Goal: Task Accomplishment & Management: Use online tool/utility

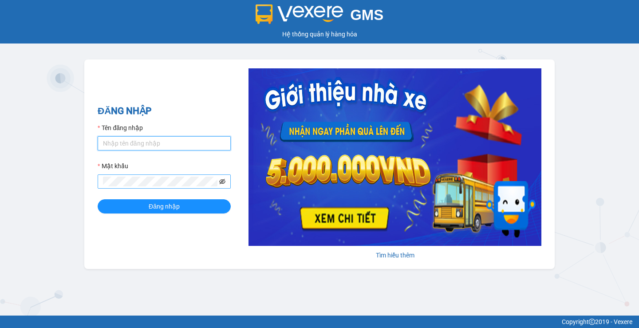
type input "phuoclongbaga.tuanhung"
click at [221, 181] on icon "eye-invisible" at bounding box center [222, 182] width 6 height 6
click at [77, 177] on div "GMS Hệ thống quản lý hàng hóa ĐĂNG NHẬP Tên đăng nhập phuoclongbaga.tuanhung Mậ…" at bounding box center [319, 158] width 639 height 316
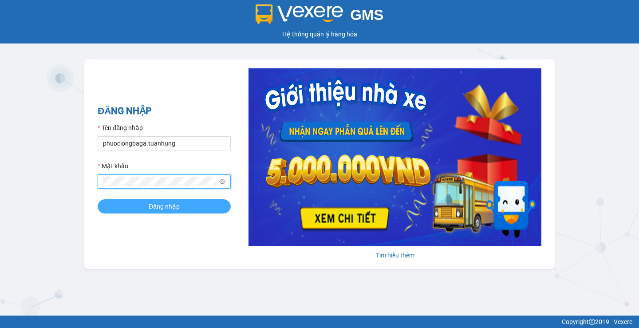
click at [135, 202] on button "Đăng nhập" at bounding box center [164, 206] width 133 height 14
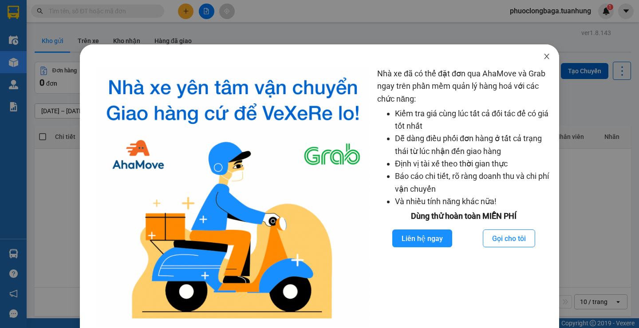
click at [544, 58] on icon "close" at bounding box center [546, 56] width 5 height 5
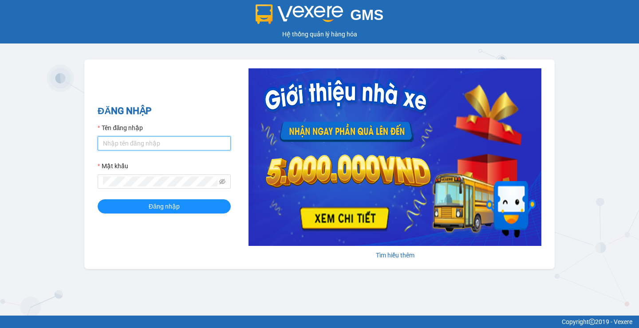
click at [175, 144] on input "Tên đăng nhập" at bounding box center [164, 143] width 133 height 14
type input "phuoclongbaga.tuanhung"
drag, startPoint x: 190, startPoint y: 146, endPoint x: 85, endPoint y: 149, distance: 104.4
click at [85, 149] on div "ĐĂNG NHẬP Tên đăng nhập phuoclongbaga.tuanhung Mật khẩu Đăng nhập Tìm hiểu thêm" at bounding box center [319, 165] width 471 height 210
click at [154, 140] on input "Tên đăng nhập" at bounding box center [164, 143] width 133 height 14
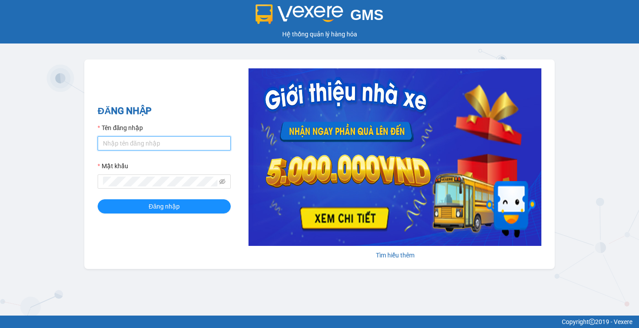
type input "phuoclongbaga.tuanhung"
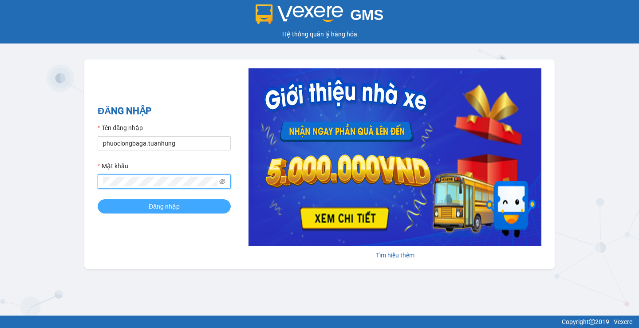
click at [161, 205] on span "Đăng nhập" at bounding box center [164, 207] width 31 height 10
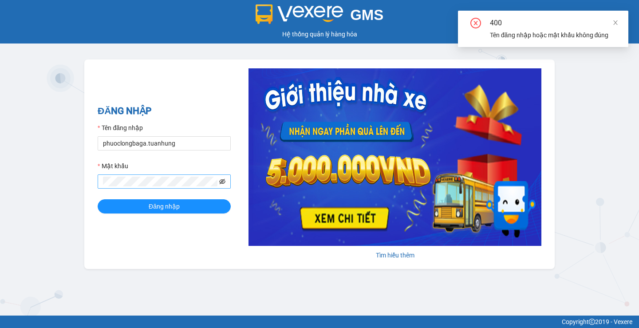
click at [223, 180] on icon "eye-invisible" at bounding box center [222, 182] width 6 height 6
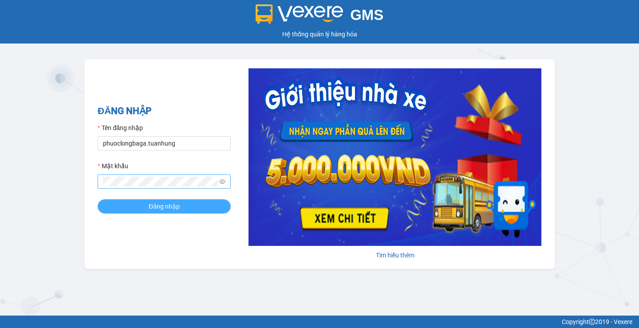
click at [167, 205] on span "Đăng nhập" at bounding box center [164, 207] width 31 height 10
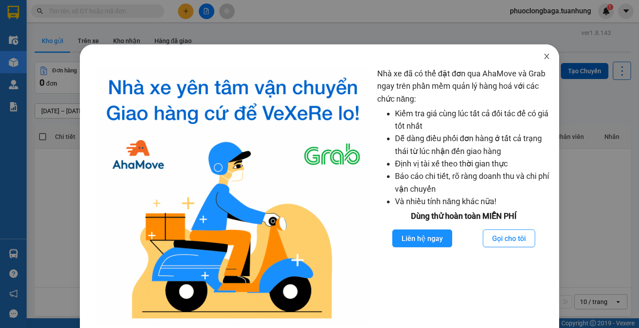
click at [544, 60] on icon "close" at bounding box center [547, 56] width 7 height 7
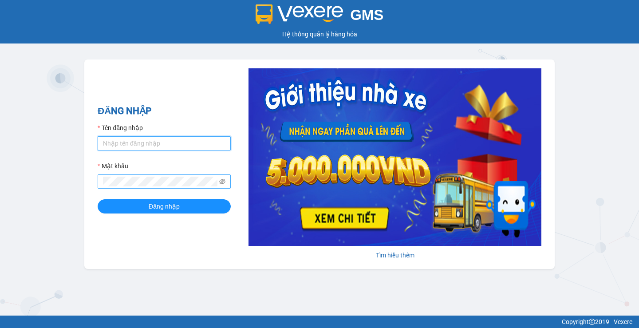
type input "phuoclongbaga.tuanhung"
click at [222, 180] on icon "eye-invisible" at bounding box center [222, 182] width 6 height 6
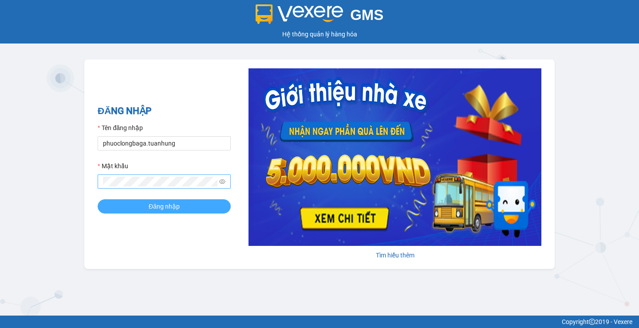
click at [186, 208] on button "Đăng nhập" at bounding box center [164, 206] width 133 height 14
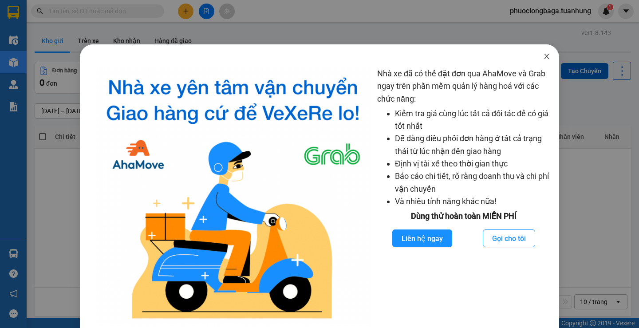
click at [544, 58] on icon "close" at bounding box center [546, 56] width 5 height 5
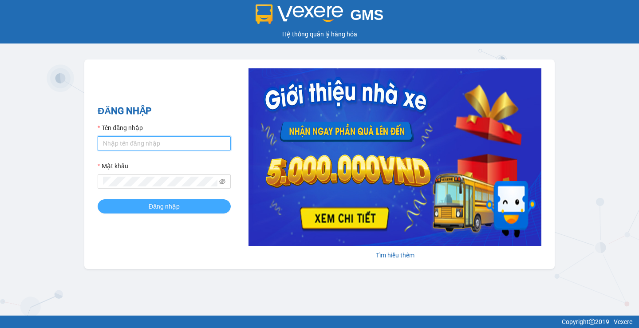
type input "phuoclongbaga.tuanhung"
click at [178, 205] on span "Đăng nhập" at bounding box center [164, 207] width 31 height 10
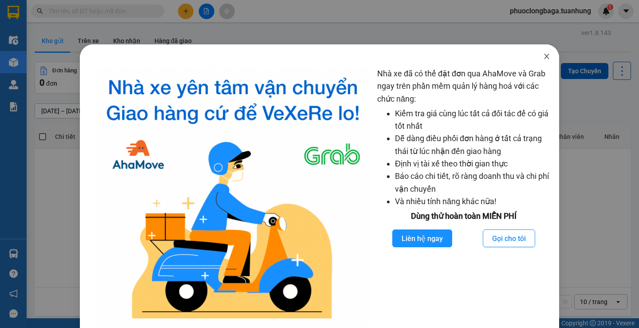
click at [544, 58] on icon "close" at bounding box center [546, 56] width 5 height 5
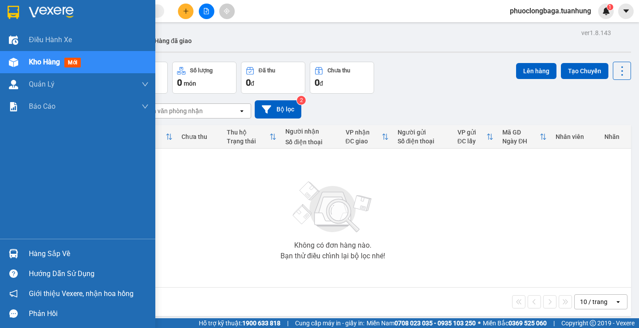
click at [39, 254] on div "Hàng sắp về" at bounding box center [89, 253] width 120 height 13
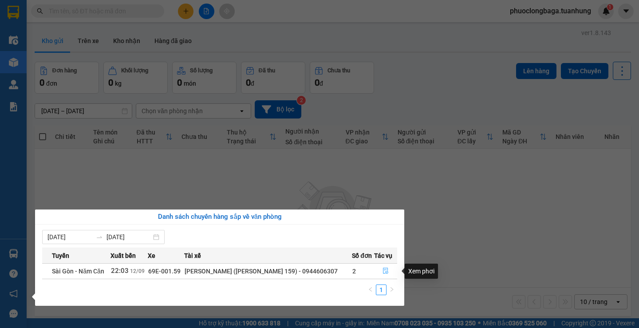
click at [384, 271] on icon "file-done" at bounding box center [386, 271] width 6 height 6
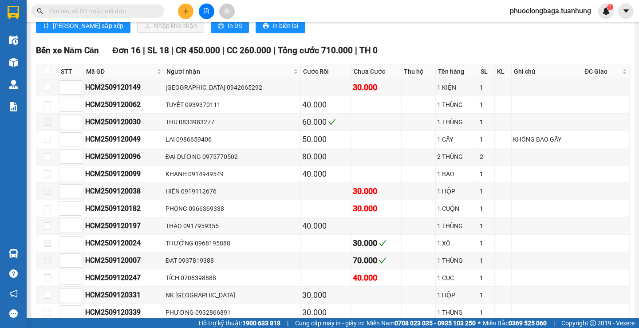
scroll to position [5761, 0]
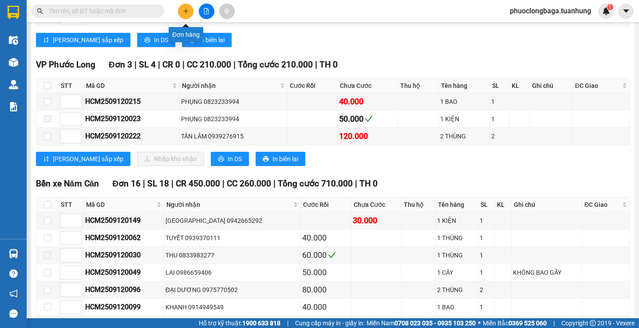
click at [186, 9] on icon "plus" at bounding box center [186, 11] width 6 height 6
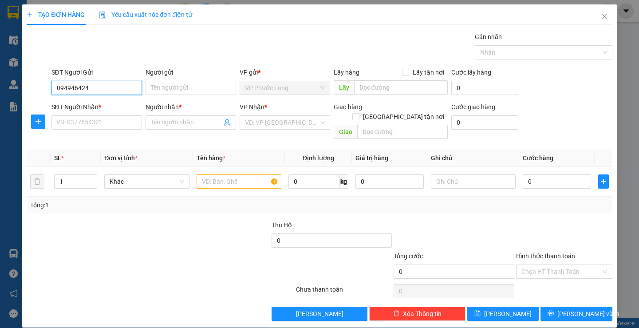
type input "0949464249"
click at [85, 110] on div "0949464249 - HỢP" at bounding box center [95, 106] width 79 height 10
type input "HỢP"
type input "0949464249"
click at [83, 125] on input "SĐT Người Nhận *" at bounding box center [97, 122] width 91 height 14
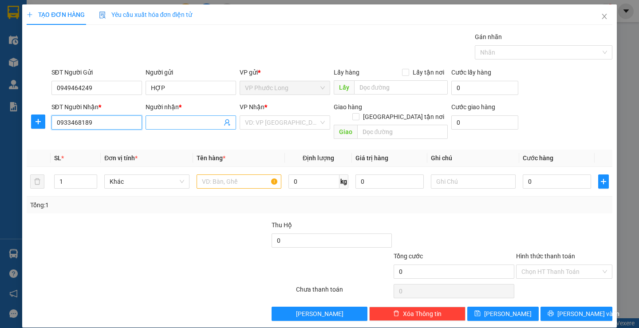
type input "0933468189"
click at [182, 124] on input "Người nhận *" at bounding box center [186, 123] width 71 height 10
type input "GIANG"
click at [270, 126] on input "search" at bounding box center [282, 122] width 74 height 13
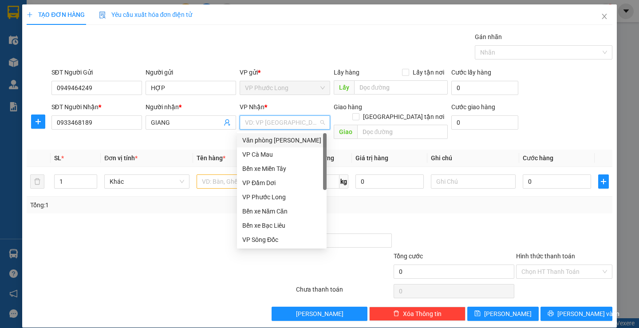
click at [277, 143] on div "Văn phòng [PERSON_NAME]" at bounding box center [281, 140] width 79 height 10
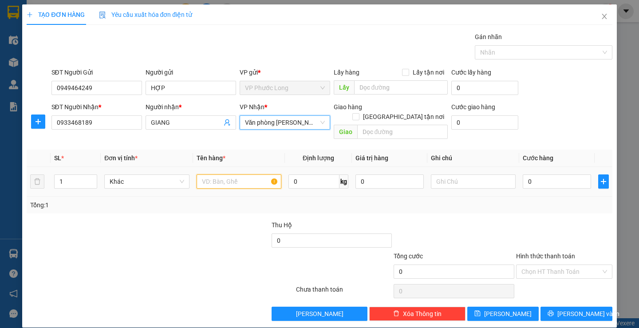
click at [240, 175] on input "text" at bounding box center [239, 182] width 85 height 14
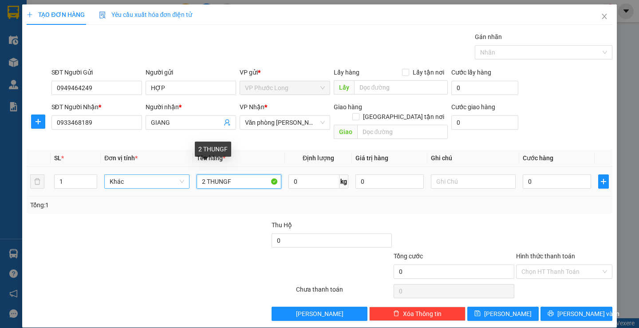
drag, startPoint x: 241, startPoint y: 171, endPoint x: 180, endPoint y: 176, distance: 61.1
click at [180, 176] on tr "1 Khác 2 THUNGF 0 kg 0 0" at bounding box center [320, 182] width 586 height 30
drag, startPoint x: 246, startPoint y: 168, endPoint x: 180, endPoint y: 175, distance: 66.5
click at [180, 175] on tr "1 Khác 2 THUNGF 0 kg 0 0" at bounding box center [320, 182] width 586 height 30
type input "2 THÙNG"
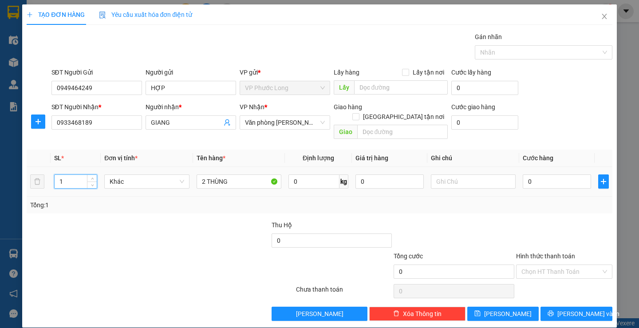
drag, startPoint x: 68, startPoint y: 170, endPoint x: 53, endPoint y: 175, distance: 16.2
click at [53, 175] on td "1" at bounding box center [76, 182] width 50 height 30
type input "2"
click at [531, 175] on input "0" at bounding box center [557, 182] width 68 height 14
type input "6"
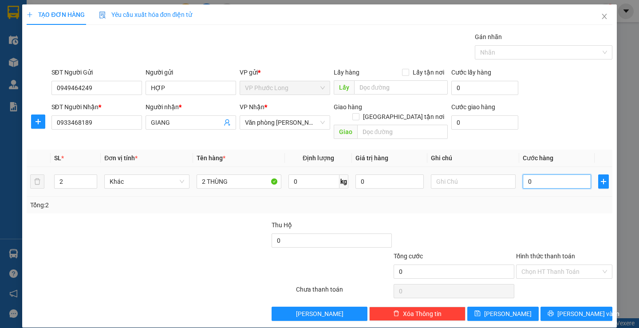
type input "6"
type input "60"
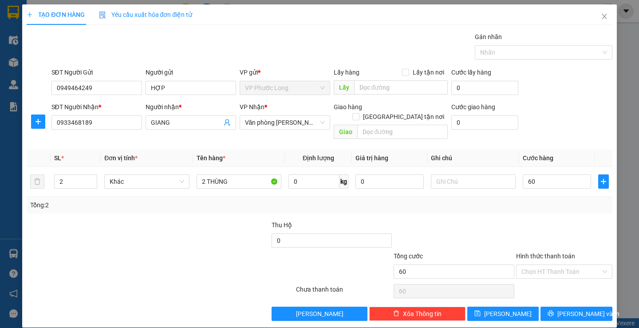
type input "60.000"
click at [556, 220] on div at bounding box center [565, 235] width 98 height 31
click at [570, 265] on input "Hình thức thanh toán" at bounding box center [561, 271] width 79 height 13
click at [533, 280] on div "Tại văn phòng" at bounding box center [559, 280] width 84 height 10
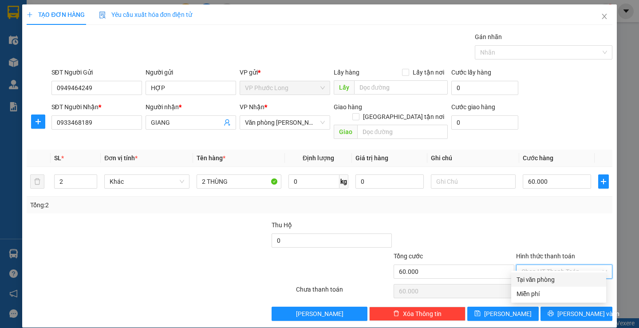
type input "0"
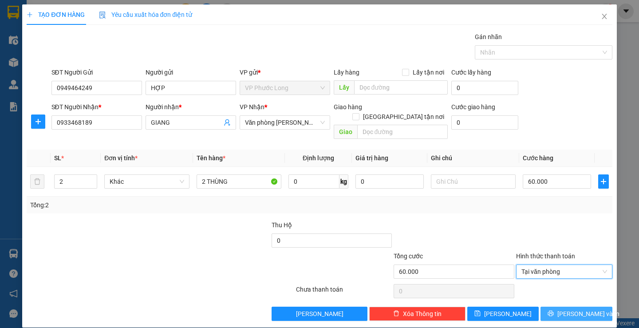
click at [572, 309] on span "[PERSON_NAME] và In" at bounding box center [589, 314] width 62 height 10
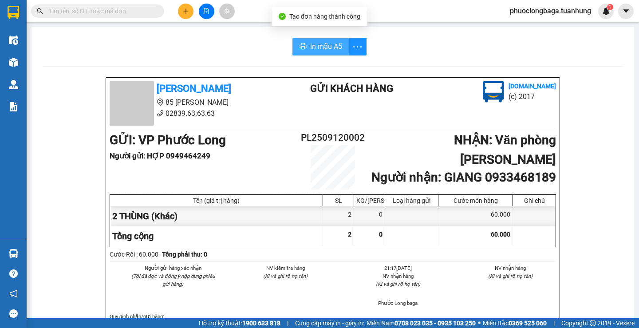
click at [311, 46] on span "In mẫu A5" at bounding box center [326, 46] width 32 height 11
click at [322, 46] on span "In mẫu A5" at bounding box center [326, 46] width 32 height 11
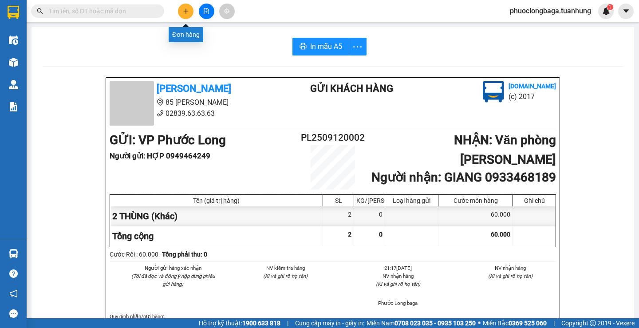
click at [183, 12] on icon "plus" at bounding box center [186, 11] width 6 height 6
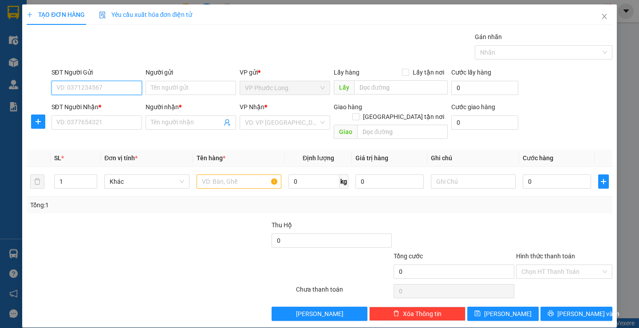
click at [95, 91] on input "SĐT Người Gửi" at bounding box center [97, 88] width 91 height 14
type input "0949464249"
click at [99, 107] on div "0949464249 - HỢP" at bounding box center [95, 106] width 79 height 10
type input "HỢP"
type input "0949464249"
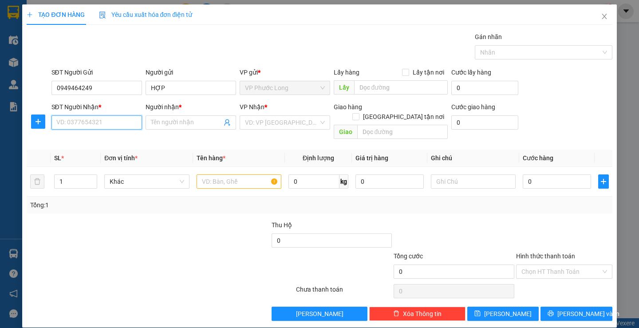
click at [97, 124] on input "SĐT Người Nhận *" at bounding box center [97, 122] width 91 height 14
type input "0932874888"
click at [194, 123] on input "Người nhận *" at bounding box center [186, 123] width 71 height 10
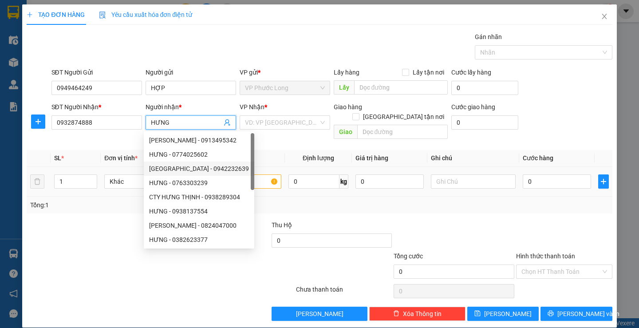
type input "HƯNG"
click at [263, 175] on input "text" at bounding box center [239, 182] width 85 height 14
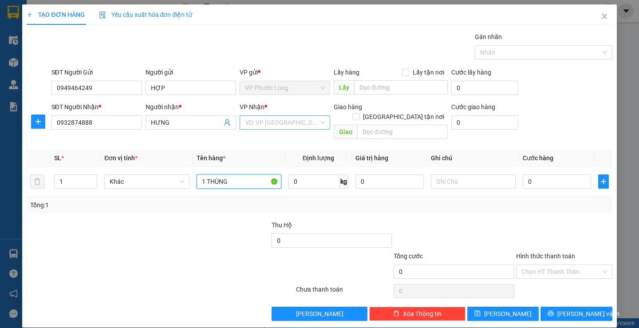
type input "1 THÙNG"
click at [288, 120] on input "search" at bounding box center [282, 122] width 74 height 13
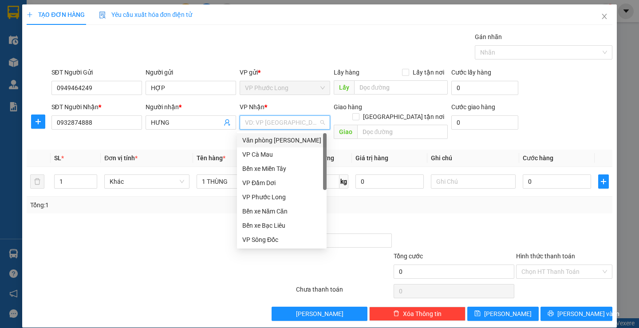
click at [285, 139] on div "Văn phòng [PERSON_NAME]" at bounding box center [281, 140] width 79 height 10
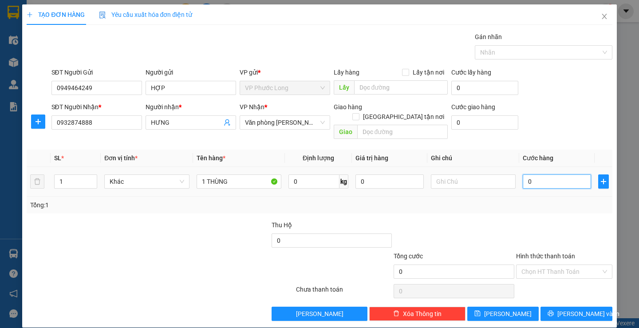
click at [546, 176] on input "0" at bounding box center [557, 182] width 68 height 14
type input "3"
type input "30"
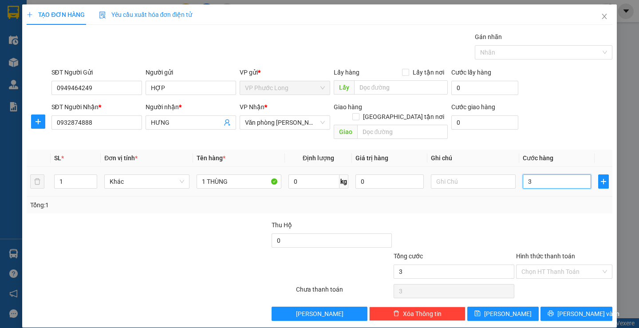
type input "30"
click at [548, 265] on input "Hình thức thanh toán" at bounding box center [561, 271] width 79 height 13
type input "30.000"
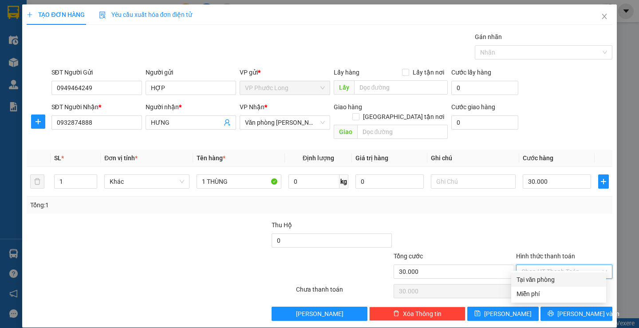
click at [545, 274] on div "Tại văn phòng" at bounding box center [559, 280] width 95 height 14
type input "0"
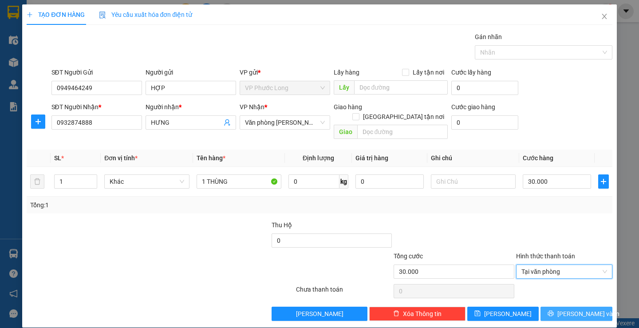
click at [554, 311] on icon "printer" at bounding box center [551, 314] width 6 height 6
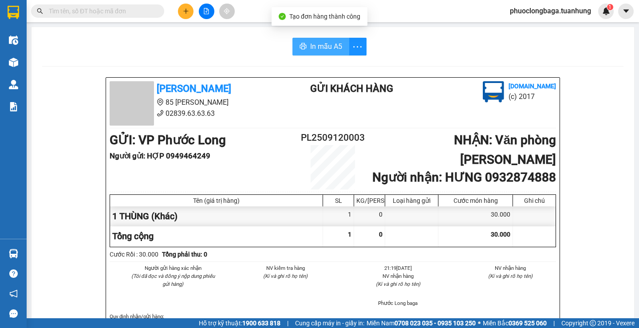
click at [316, 45] on span "In mẫu A5" at bounding box center [326, 46] width 32 height 11
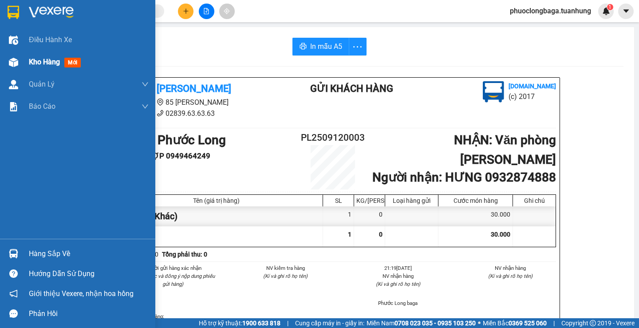
click at [36, 61] on span "Kho hàng" at bounding box center [44, 62] width 31 height 8
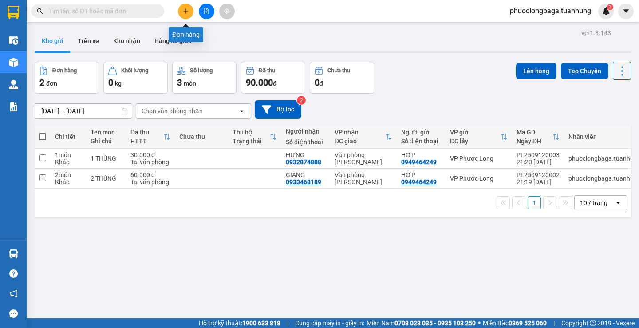
click at [188, 10] on icon "plus" at bounding box center [186, 11] width 6 height 6
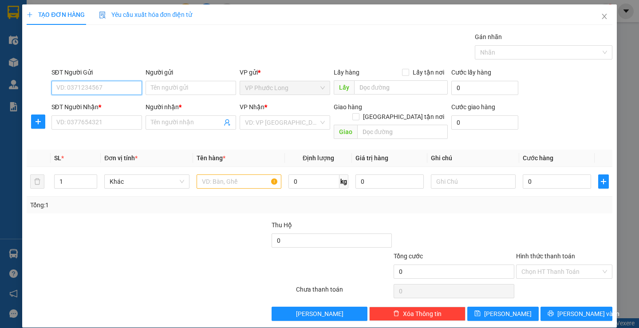
click at [101, 91] on input "SĐT Người Gửi" at bounding box center [97, 88] width 91 height 14
click at [112, 104] on div "0823233994 - PHỤNG" at bounding box center [95, 106] width 79 height 10
type input "0823233994"
type input "PHỤNG"
type input "0823233994"
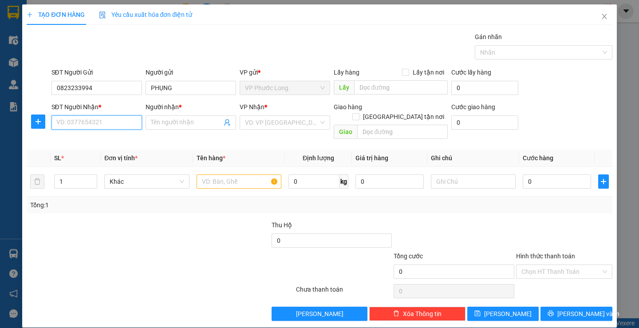
click at [108, 124] on input "SĐT Người Nhận *" at bounding box center [97, 122] width 91 height 14
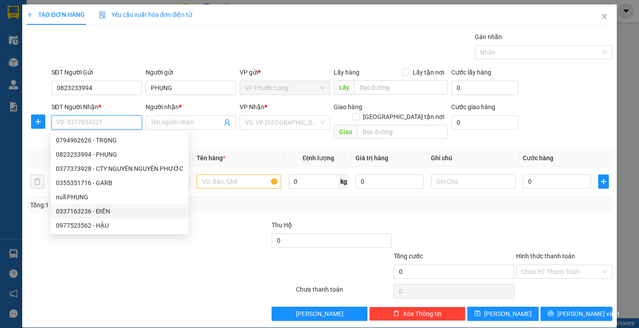
click at [106, 211] on div "0337163236 - ĐIỀN" at bounding box center [119, 211] width 127 height 10
type input "0337163236"
type input "ĐIỀN"
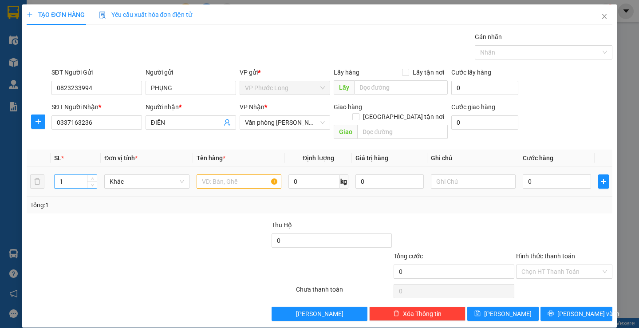
click at [79, 175] on input "1" at bounding box center [76, 181] width 42 height 13
type input "3"
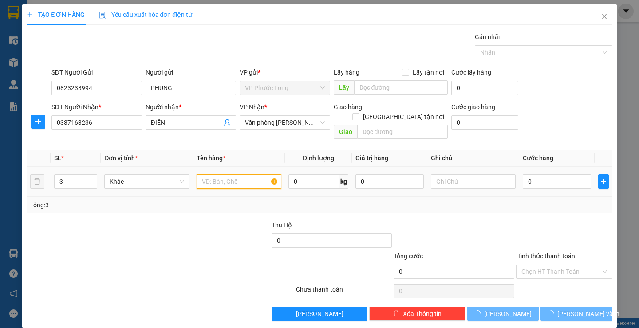
click at [214, 175] on input "text" at bounding box center [239, 182] width 85 height 14
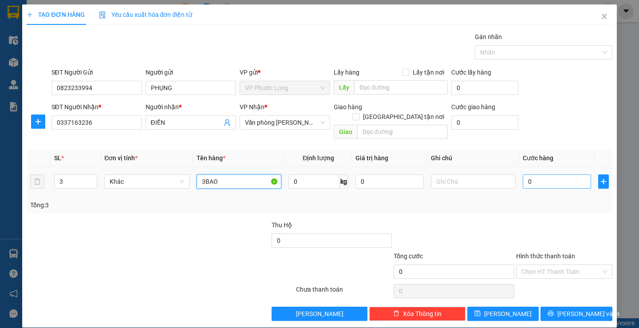
type input "3BAO"
click at [523, 175] on input "0" at bounding box center [557, 182] width 68 height 14
type input "1"
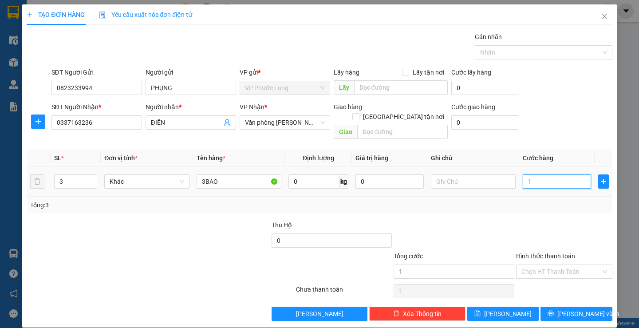
type input "15"
type input "150"
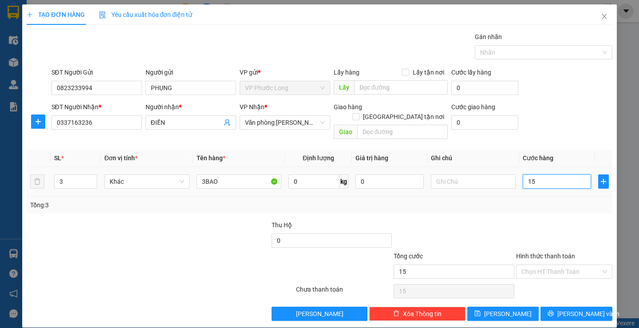
type input "150"
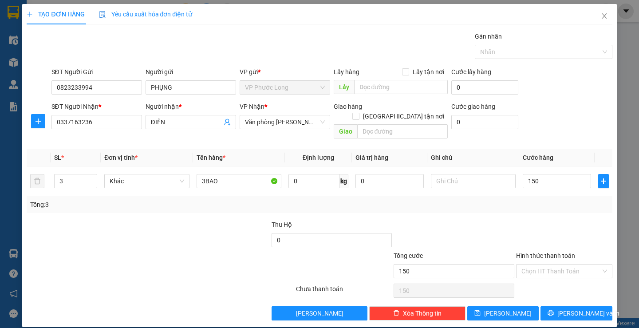
type input "150.000"
click at [630, 184] on div "TẠO ĐƠN HÀNG Yêu cầu xuất hóa đơn điện tử Transit Pickup Surcharge Ids Transit …" at bounding box center [319, 164] width 639 height 328
click at [550, 265] on input "Hình thức thanh toán" at bounding box center [561, 271] width 79 height 13
click at [545, 279] on div "Tại văn phòng" at bounding box center [559, 279] width 84 height 10
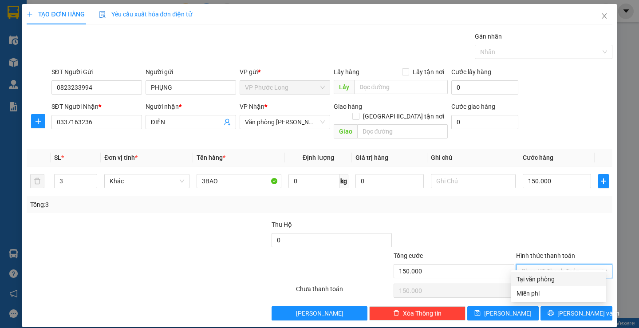
type input "0"
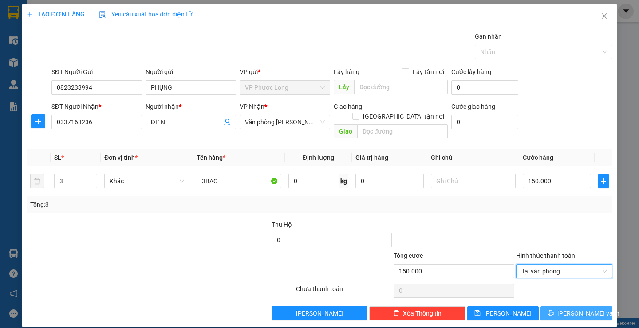
click at [567, 309] on span "[PERSON_NAME] và In" at bounding box center [589, 314] width 62 height 10
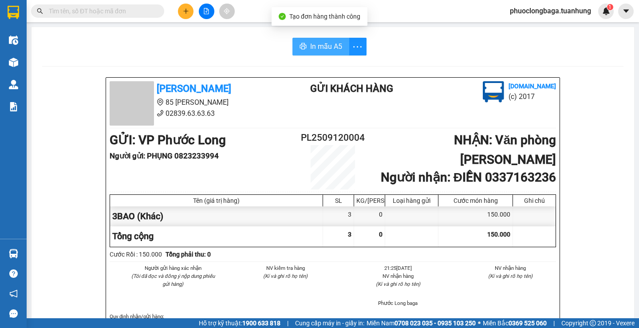
click at [317, 48] on span "In mẫu A5" at bounding box center [326, 46] width 32 height 11
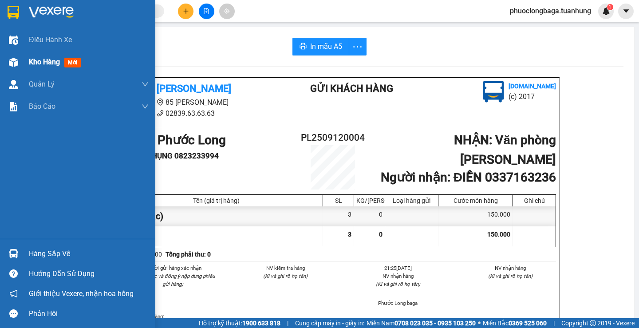
click at [52, 59] on span "Kho hàng" at bounding box center [44, 62] width 31 height 8
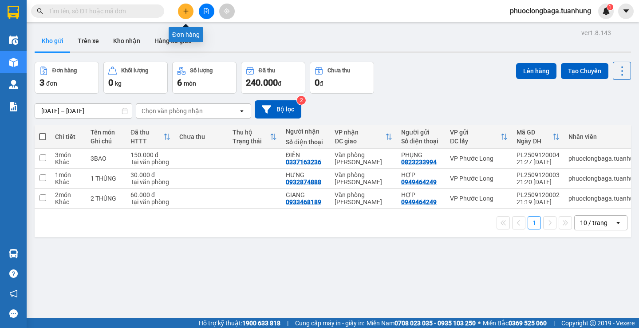
click at [184, 11] on icon "plus" at bounding box center [186, 11] width 6 height 6
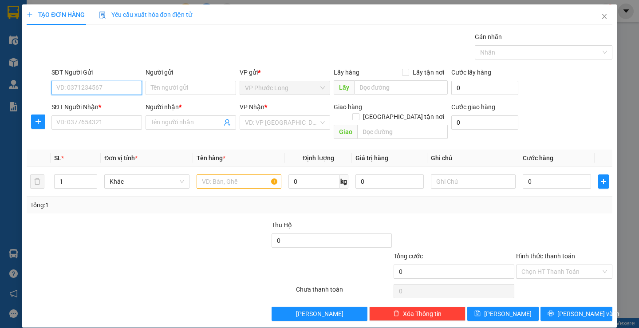
click at [96, 90] on input "SĐT Người Gửi" at bounding box center [97, 88] width 91 height 14
click at [108, 105] on div "0823233994 - PHỤNG" at bounding box center [95, 106] width 79 height 10
type input "0823233994"
type input "PHỤNG"
type input "0823233994"
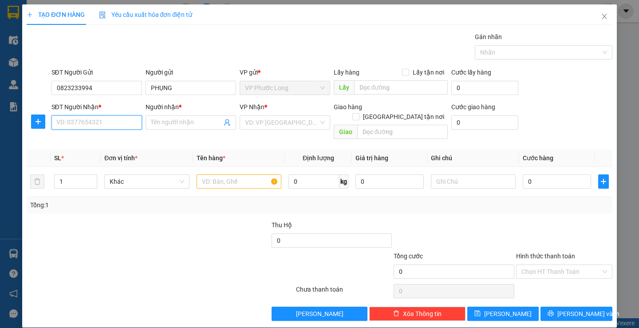
click at [106, 124] on input "SĐT Người Nhận *" at bounding box center [97, 122] width 91 height 14
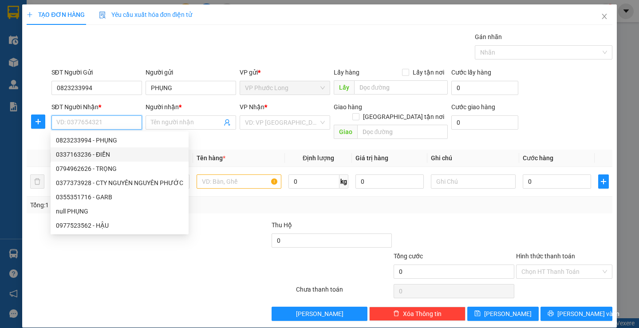
click at [106, 151] on div "0337163236 - ĐIỀN" at bounding box center [119, 155] width 127 height 10
type input "0337163236"
type input "ĐIỀN"
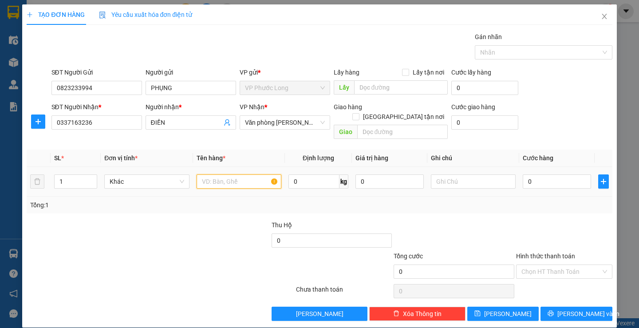
click at [222, 175] on input "text" at bounding box center [239, 182] width 85 height 14
type input "1BAO"
click at [524, 175] on input "0" at bounding box center [557, 182] width 68 height 14
type input "5"
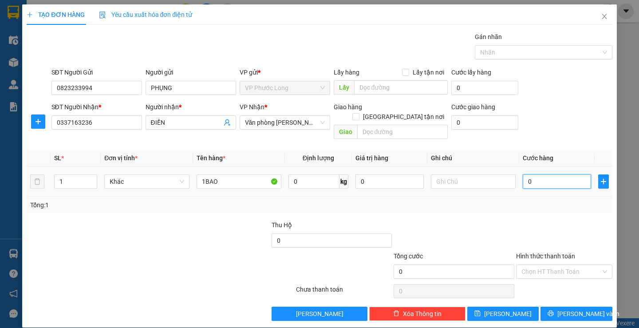
type input "5"
type input "50"
type input "50.000"
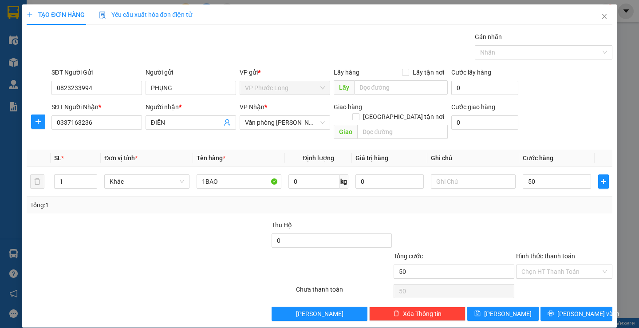
type input "50.000"
click at [551, 197] on div "Tổng: 1" at bounding box center [320, 205] width 586 height 17
click at [570, 265] on input "Hình thức thanh toán" at bounding box center [561, 271] width 79 height 13
click at [560, 281] on div "Tại văn phòng" at bounding box center [559, 280] width 84 height 10
type input "0"
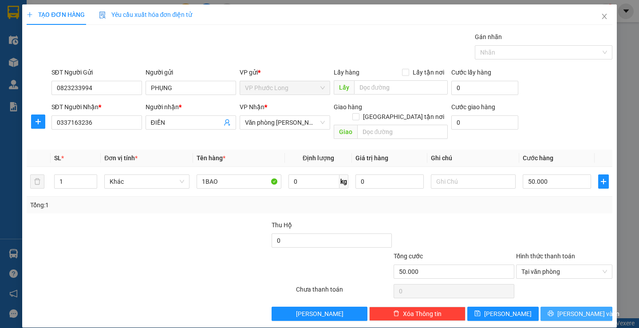
click at [578, 309] on span "[PERSON_NAME] và In" at bounding box center [589, 314] width 62 height 10
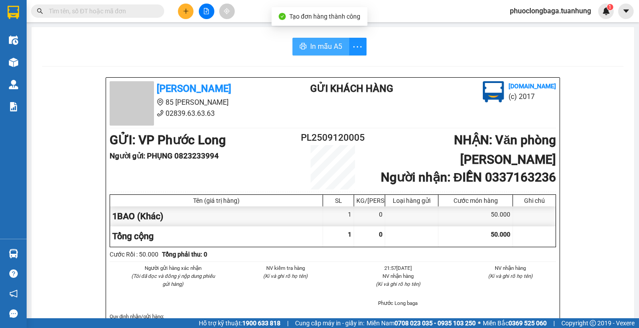
click at [318, 46] on span "In mẫu A5" at bounding box center [326, 46] width 32 height 11
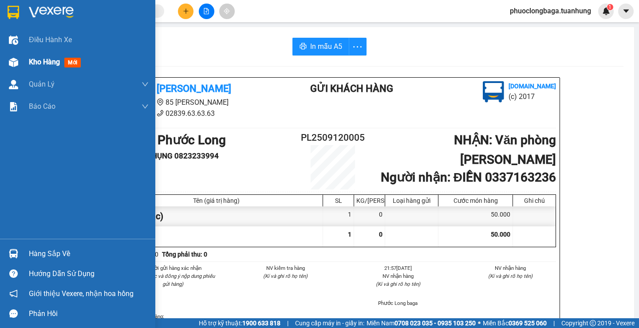
click at [36, 60] on span "Kho hàng" at bounding box center [44, 62] width 31 height 8
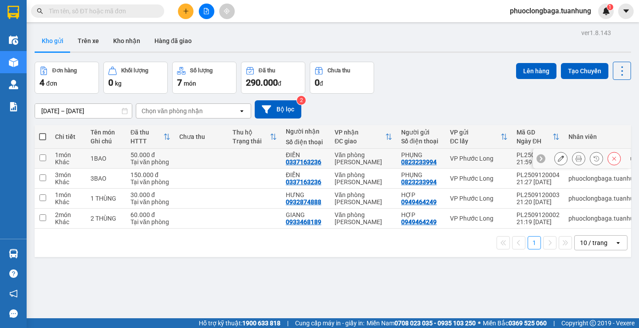
click at [44, 160] on input "checkbox" at bounding box center [43, 158] width 7 height 7
checkbox input "true"
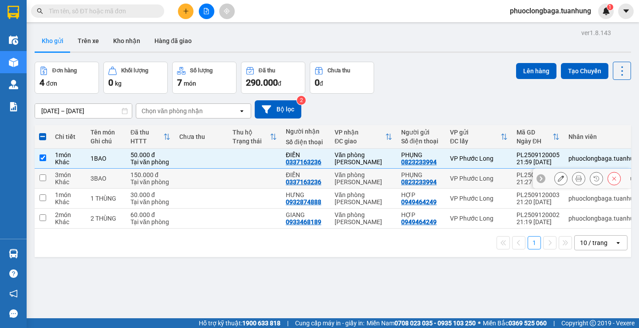
click at [47, 175] on td at bounding box center [43, 179] width 16 height 20
checkbox input "true"
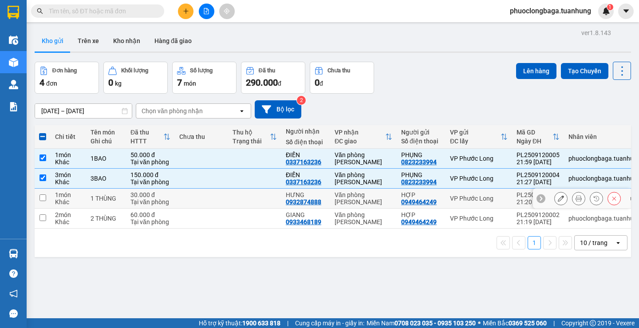
click at [43, 198] on input "checkbox" at bounding box center [43, 197] width 7 height 7
checkbox input "true"
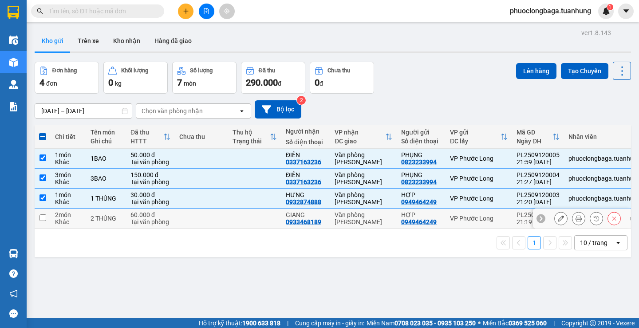
click at [45, 220] on input "checkbox" at bounding box center [43, 217] width 7 height 7
checkbox input "true"
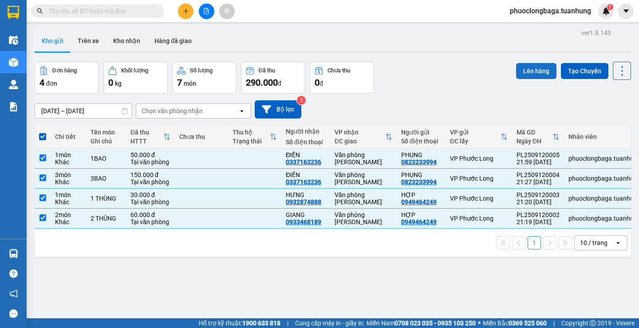
click at [529, 69] on button "Lên hàng" at bounding box center [536, 71] width 40 height 16
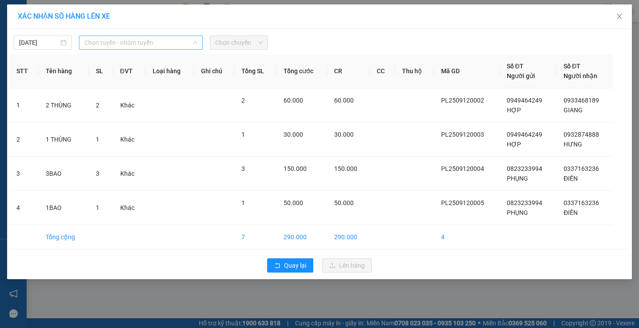
click at [170, 43] on span "Chọn tuyến - nhóm tuyến" at bounding box center [140, 42] width 113 height 13
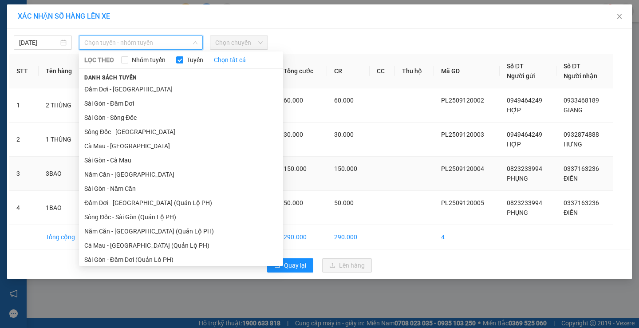
click at [145, 171] on li "Năm Căn - [GEOGRAPHIC_DATA]" at bounding box center [181, 174] width 204 height 14
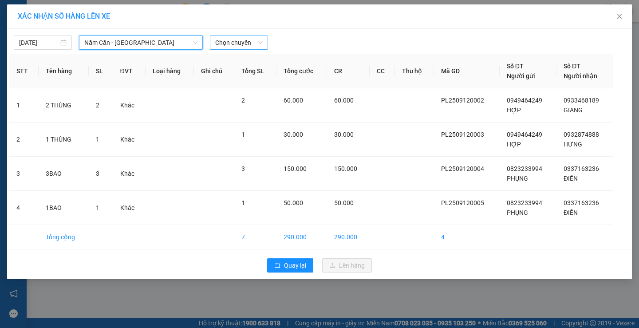
click at [252, 44] on span "Chọn chuyến" at bounding box center [239, 42] width 48 height 13
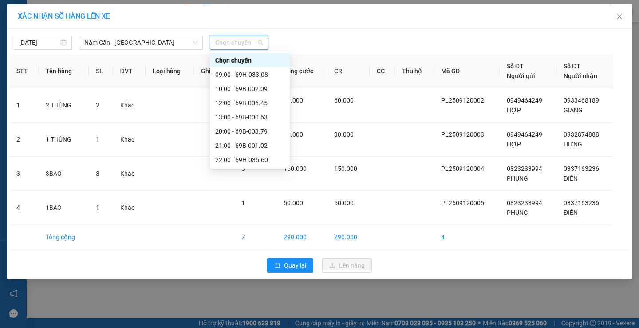
scroll to position [43, 0]
click at [266, 129] on div "22:01 - 69B-002.95" at bounding box center [249, 132] width 69 height 10
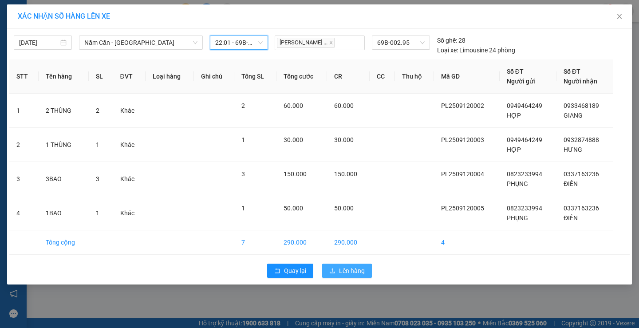
click at [340, 268] on span "Lên hàng" at bounding box center [352, 271] width 26 height 10
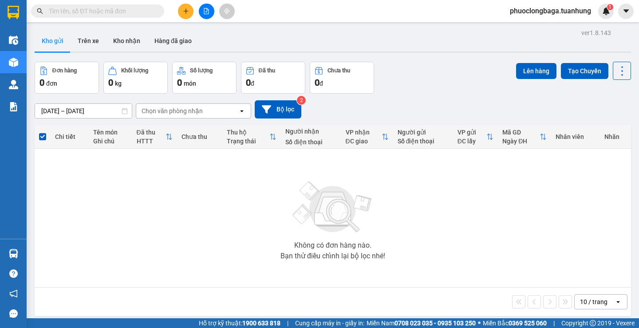
click at [52, 39] on button "Kho gửi" at bounding box center [53, 40] width 36 height 21
